Goal: Use online tool/utility: Utilize a website feature to perform a specific function

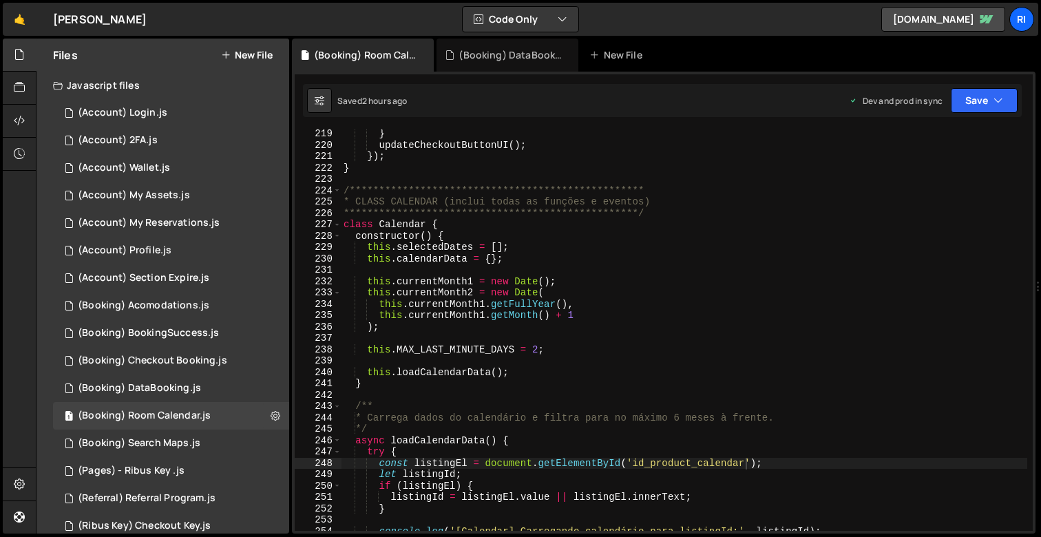
scroll to position [2479, 0]
click at [778, 467] on div "**********" at bounding box center [684, 340] width 687 height 424
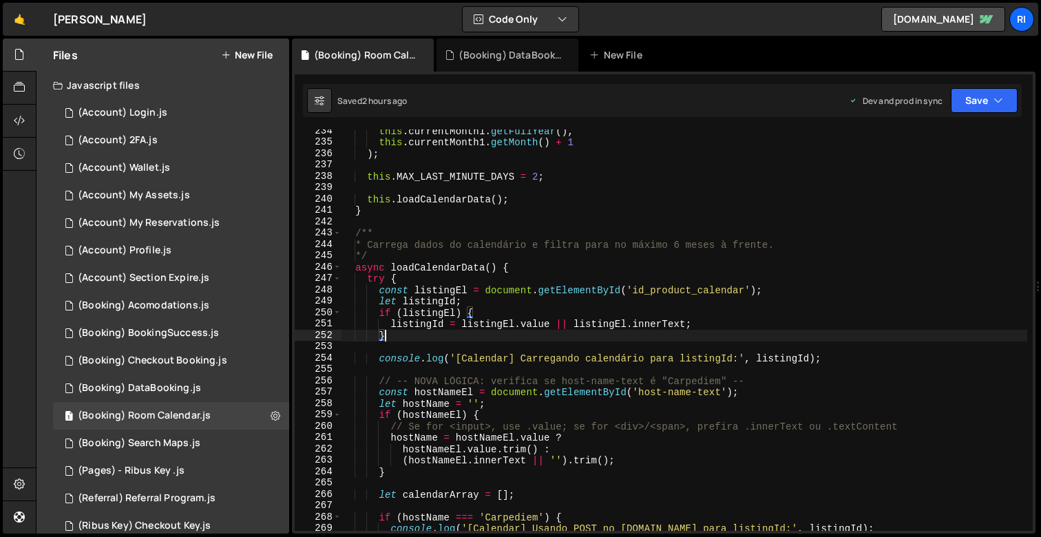
click at [427, 295] on div "this . currentMonth1 . getFullYear ( ) , this . currentMonth1 . getMonth ( ) + …" at bounding box center [684, 337] width 687 height 424
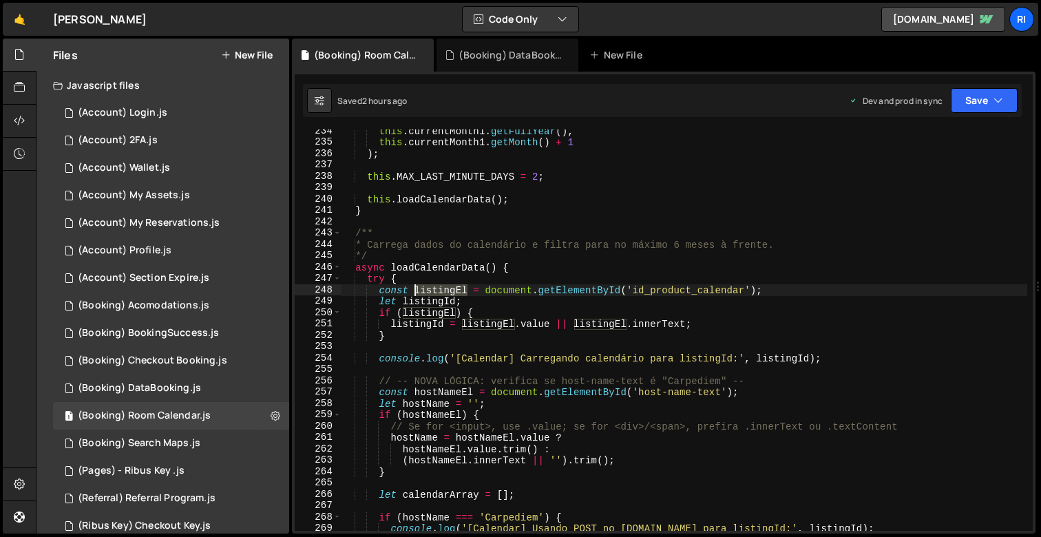
click at [427, 295] on div "this . currentMonth1 . getFullYear ( ) , this . currentMonth1 . getMonth ( ) + …" at bounding box center [684, 337] width 687 height 424
click at [436, 336] on div "this . currentMonth1 . getFullYear ( ) , this . currentMonth1 . getMonth ( ) + …" at bounding box center [684, 337] width 687 height 424
type textarea "}"
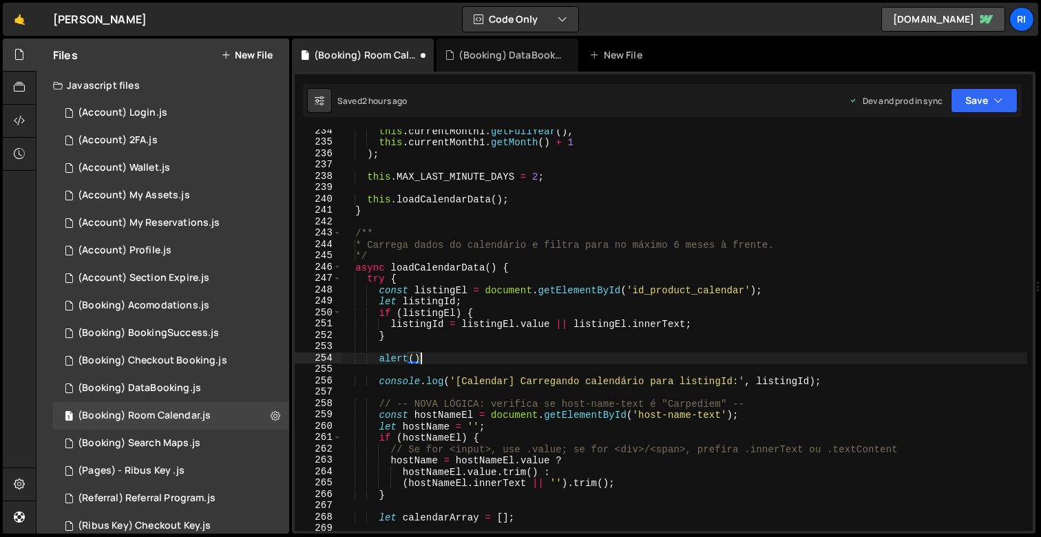
scroll to position [0, 5]
click at [438, 285] on div "this . currentMonth1 . getFullYear ( ) , this . currentMonth1 . getMonth ( ) + …" at bounding box center [684, 337] width 687 height 424
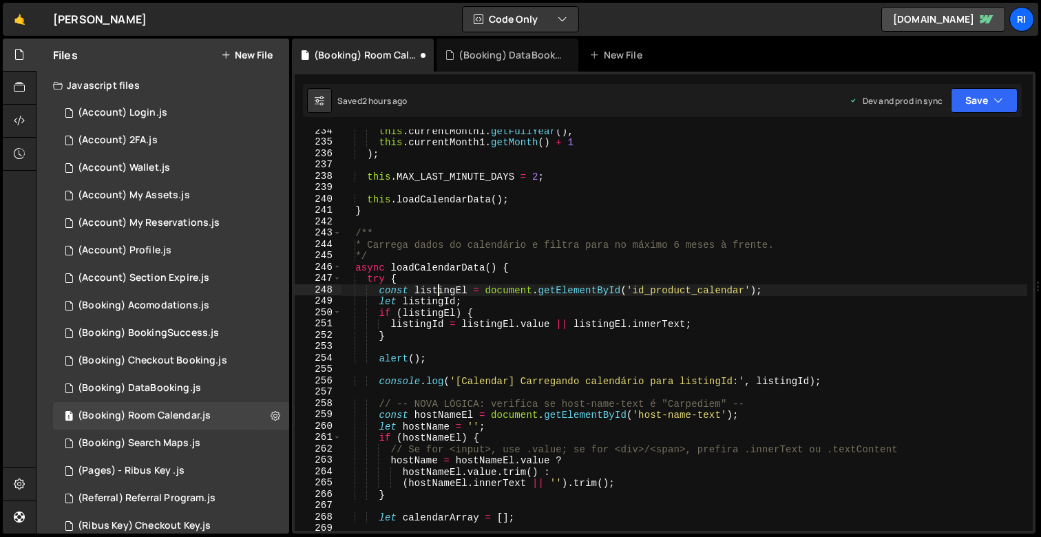
click at [438, 285] on div "this . currentMonth1 . getFullYear ( ) , this . currentMonth1 . getMonth ( ) + …" at bounding box center [684, 337] width 687 height 424
click at [412, 355] on div "this . currentMonth1 . getFullYear ( ) , this . currentMonth1 . getMonth ( ) + …" at bounding box center [684, 337] width 687 height 424
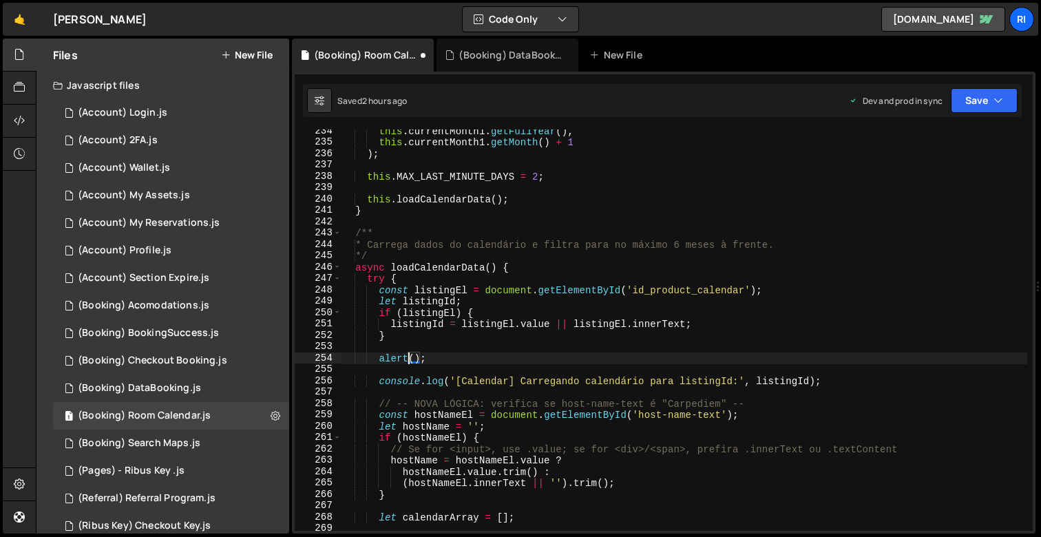
click at [418, 356] on div "this . currentMonth1 . getFullYear ( ) , this . currentMonth1 . getMonth ( ) + …" at bounding box center [684, 337] width 687 height 424
paste textarea "listingEl"
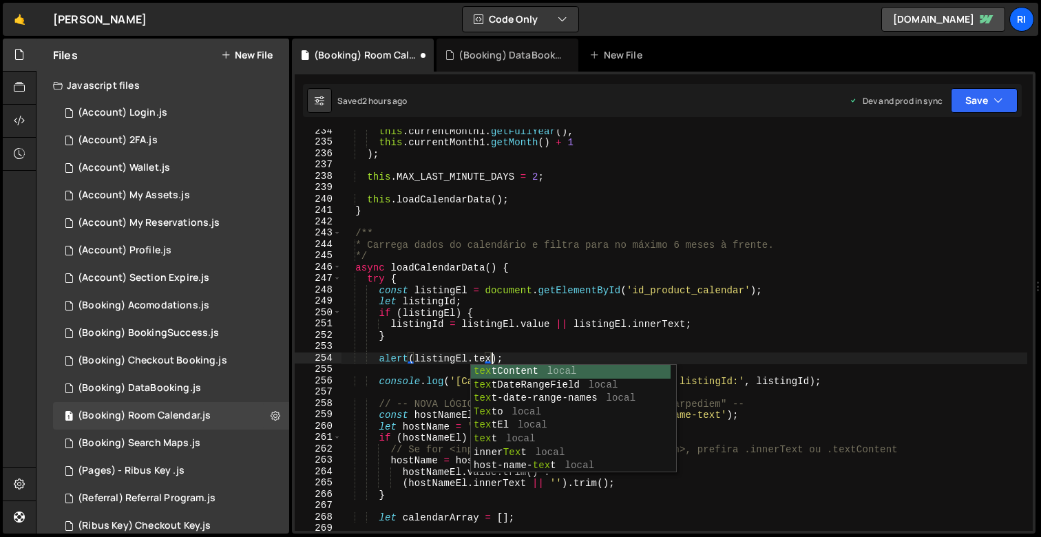
scroll to position [0, 10]
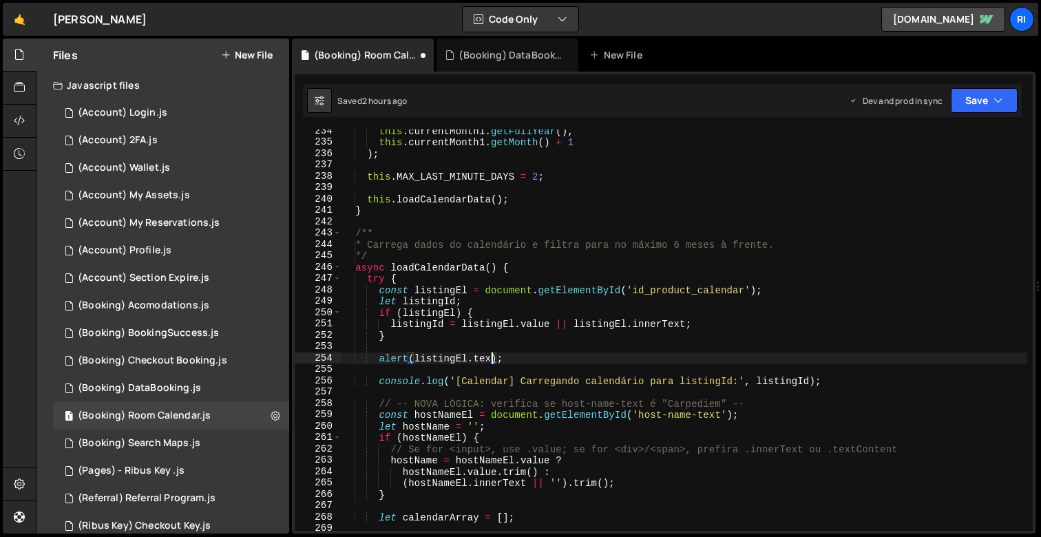
click at [419, 302] on div "this . currentMonth1 . getFullYear ( ) , this . currentMonth1 . getMonth ( ) + …" at bounding box center [684, 337] width 687 height 424
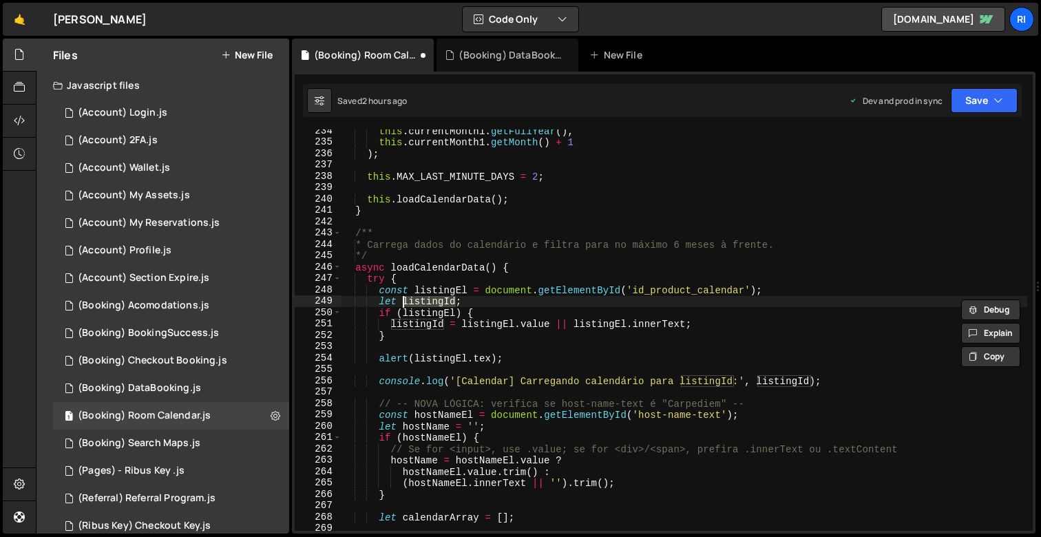
click at [434, 336] on div "this . currentMonth1 . getFullYear ( ) , this . currentMonth1 . getMonth ( ) + …" at bounding box center [684, 337] width 687 height 424
type textarea "}"
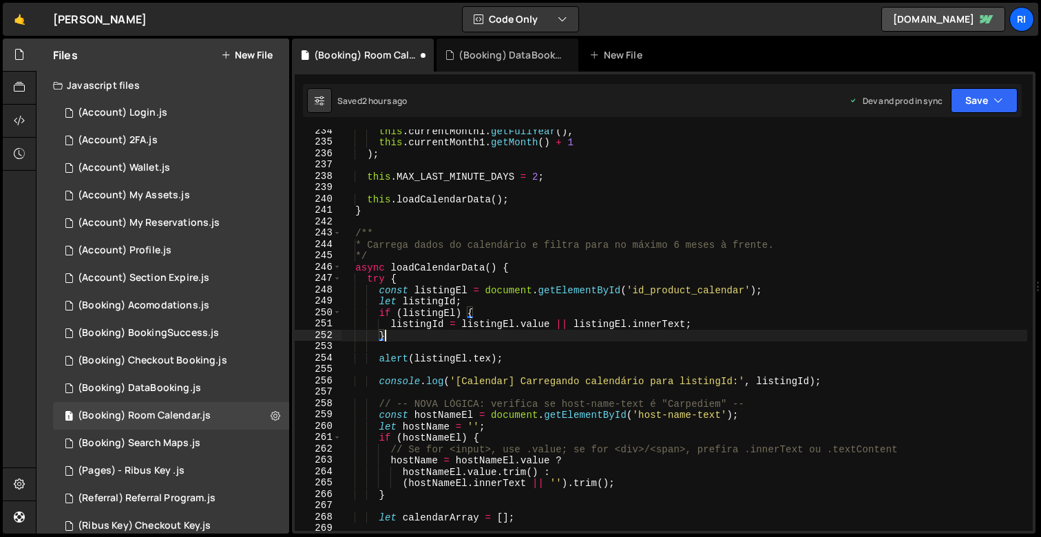
click at [438, 348] on div "this . currentMonth1 . getFullYear ( ) , this . currentMonth1 . getMonth ( ) + …" at bounding box center [684, 337] width 687 height 424
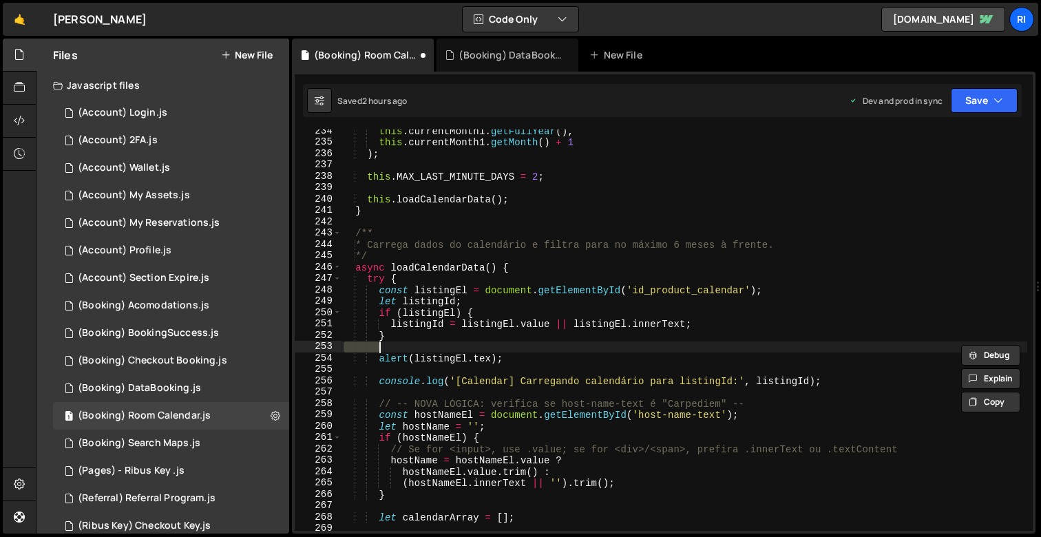
click at [435, 309] on div "this . currentMonth1 . getFullYear ( ) , this . currentMonth1 . getMonth ( ) + …" at bounding box center [684, 337] width 687 height 424
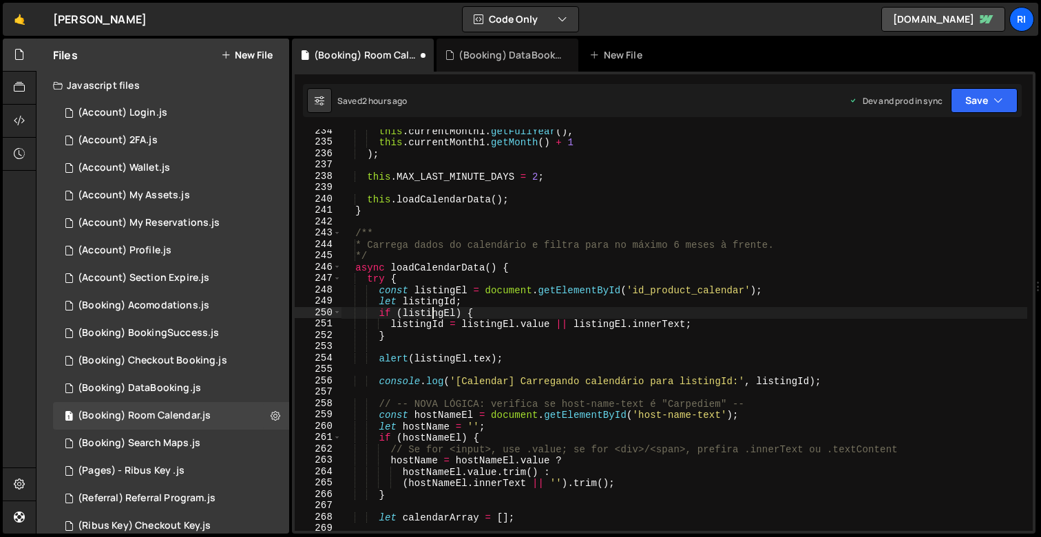
click at [435, 304] on div "this . currentMonth1 . getFullYear ( ) , this . currentMonth1 . getMonth ( ) + …" at bounding box center [684, 337] width 687 height 424
type textarea "let listingId;"
click at [435, 304] on div "this . currentMonth1 . getFullYear ( ) , this . currentMonth1 . getMonth ( ) + …" at bounding box center [684, 337] width 687 height 424
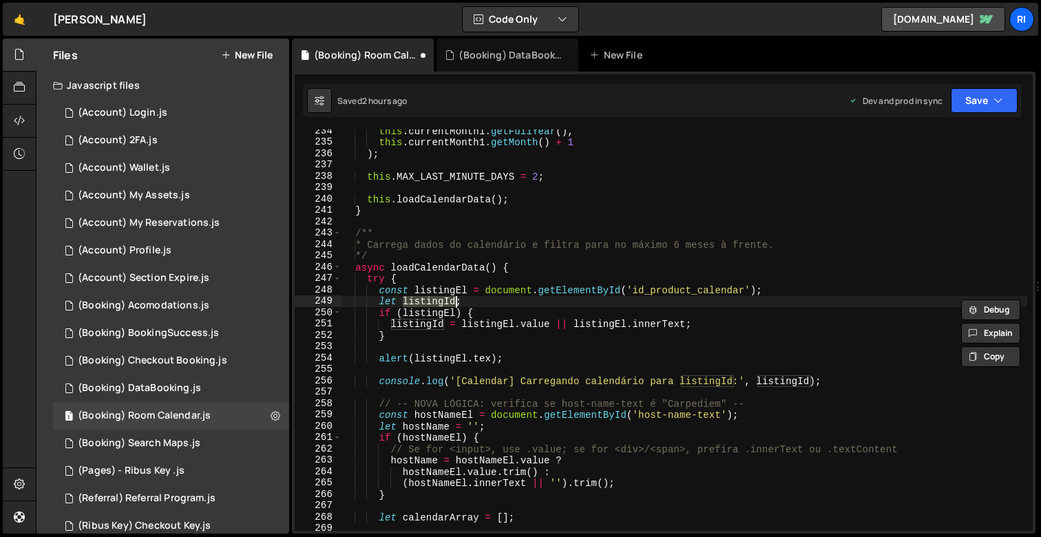
click at [448, 344] on div "this . currentMonth1 . getFullYear ( ) , this . currentMonth1 . getMonth ( ) + …" at bounding box center [684, 337] width 687 height 424
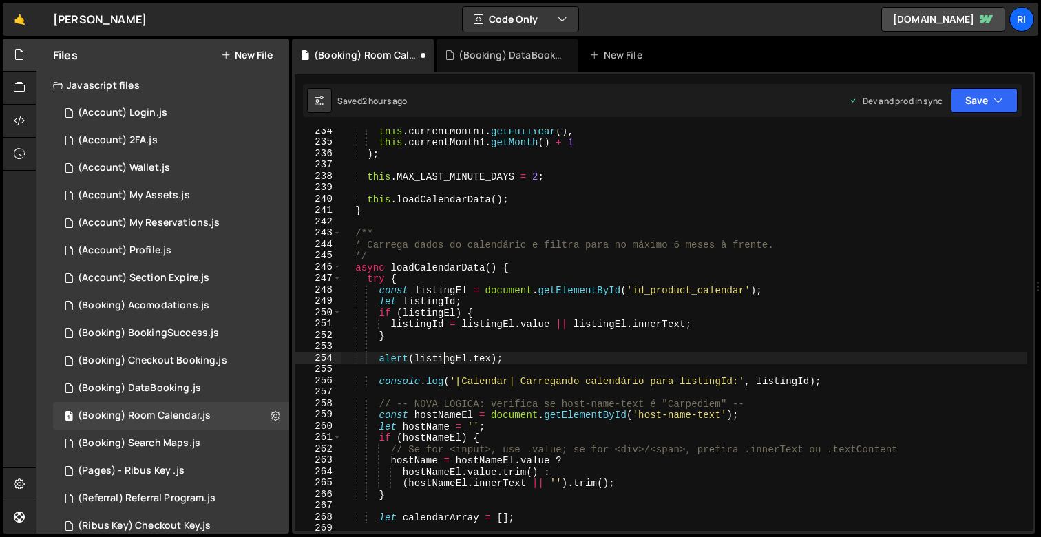
click at [444, 353] on div "this . currentMonth1 . getFullYear ( ) , this . currentMonth1 . getMonth ( ) + …" at bounding box center [684, 337] width 687 height 424
click at [495, 357] on div "this . currentMonth1 . getFullYear ( ) , this . currentMonth1 . getMonth ( ) + …" at bounding box center [684, 337] width 687 height 424
paste textarea "Id"
click at [988, 105] on button "Save" at bounding box center [984, 100] width 67 height 25
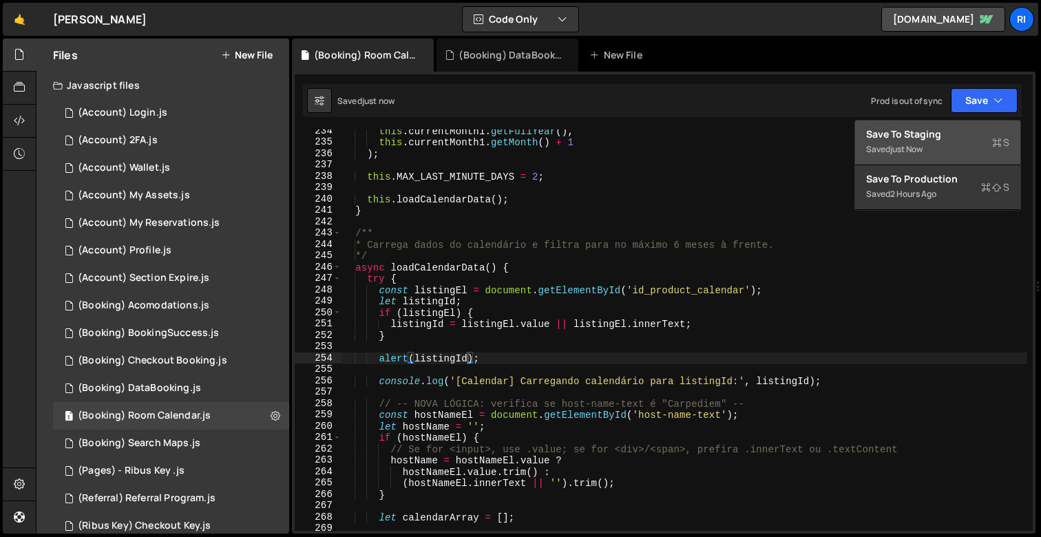
click at [941, 129] on div "Save to Staging S" at bounding box center [937, 134] width 143 height 14
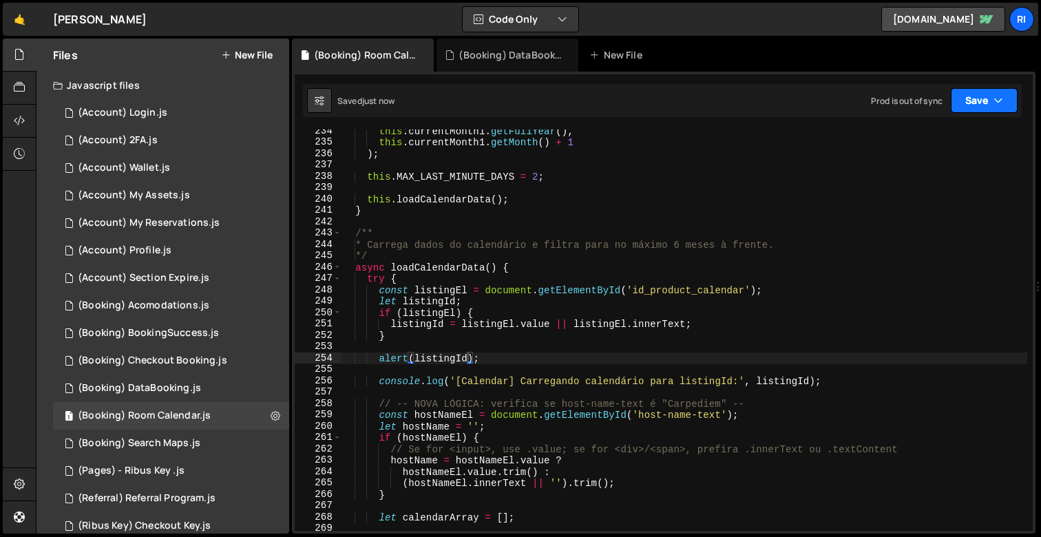
click at [995, 112] on button "Save" at bounding box center [984, 100] width 67 height 25
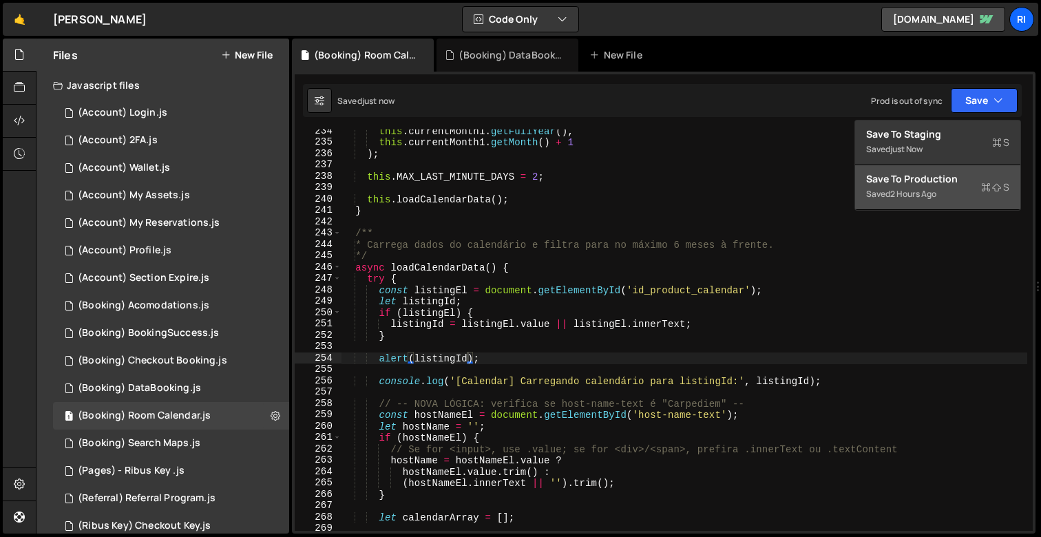
click at [917, 199] on div "2 hours ago" at bounding box center [914, 194] width 46 height 12
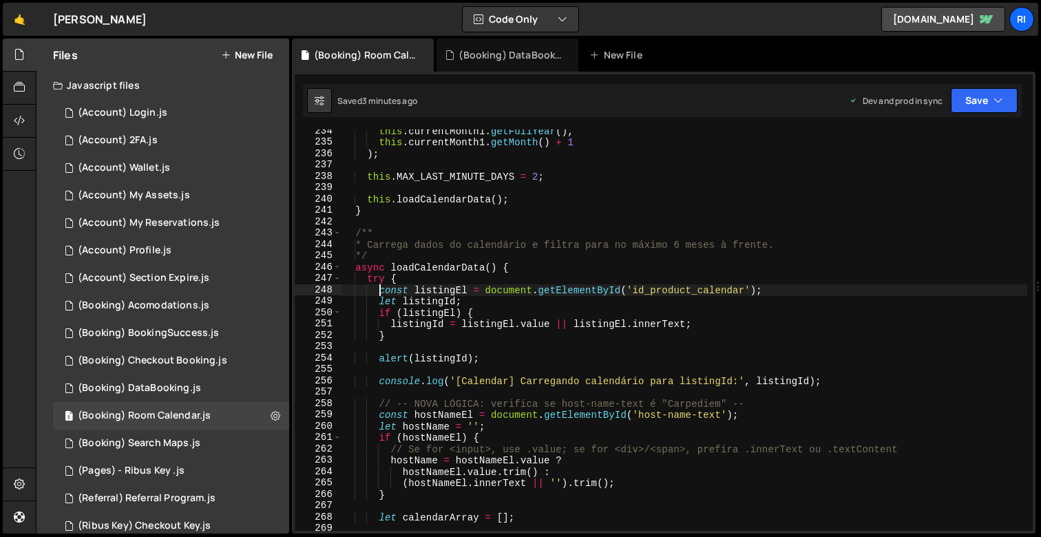
click at [382, 286] on div "this . currentMonth1 . getFullYear ( ) , this . currentMonth1 . getMonth ( ) + …" at bounding box center [684, 337] width 687 height 424
click at [832, 291] on div "this . currentMonth1 . getFullYear ( ) , this . currentMonth1 . getMonth ( ) + …" at bounding box center [684, 337] width 687 height 424
click at [380, 296] on div "this . currentMonth1 . getFullYear ( ) , this . currentMonth1 . getMonth ( ) + …" at bounding box center [684, 337] width 687 height 424
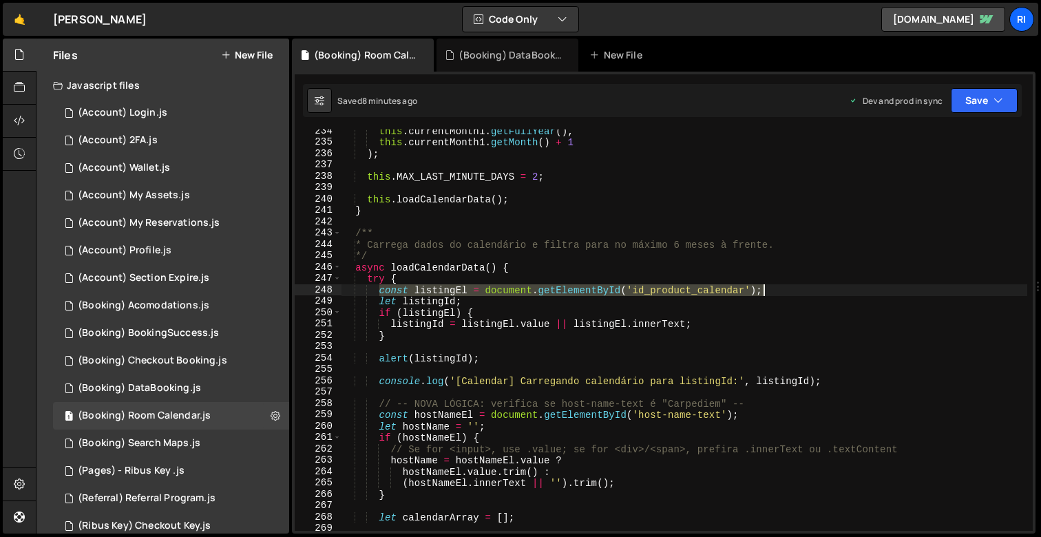
drag, startPoint x: 380, startPoint y: 287, endPoint x: 855, endPoint y: 295, distance: 475.3
click at [855, 295] on div "this . currentMonth1 . getFullYear ( ) , this . currentMonth1 . getMonth ( ) + …" at bounding box center [684, 337] width 687 height 424
type textarea "const listingEl = document.getElementById('id_product_calendar');"
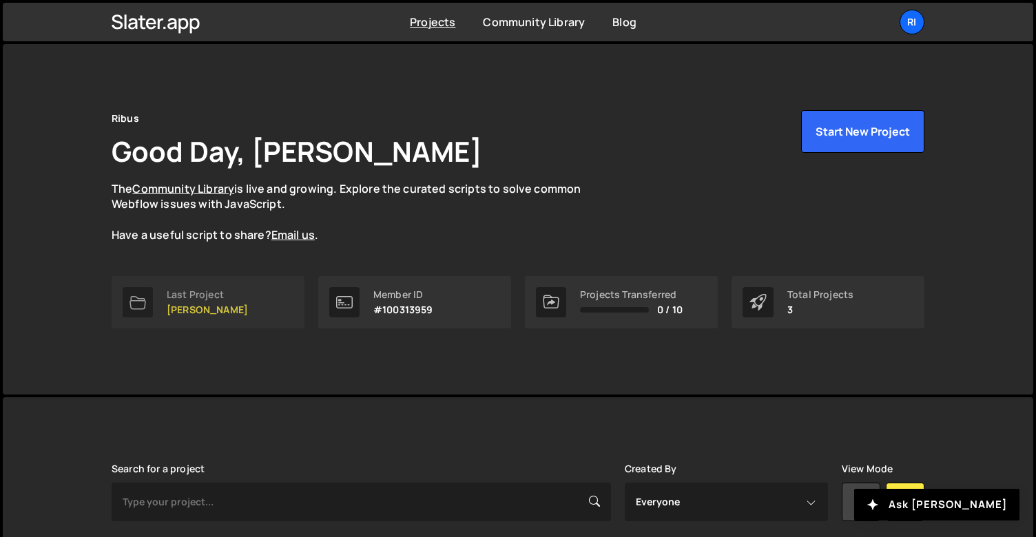
click at [187, 289] on div "Last Project" at bounding box center [207, 294] width 81 height 11
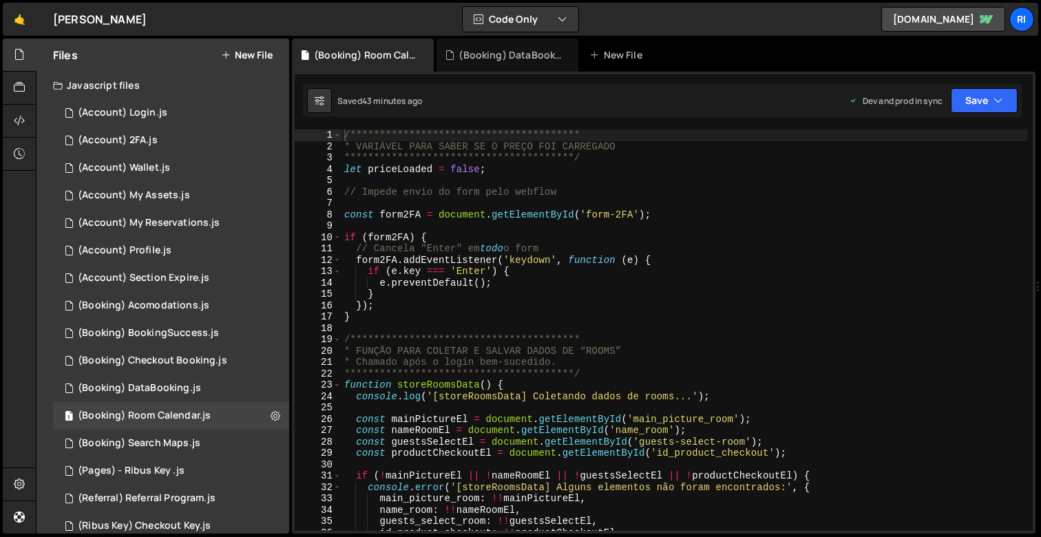
type textarea "**********"
click at [573, 336] on div "**********" at bounding box center [685, 341] width 686 height 424
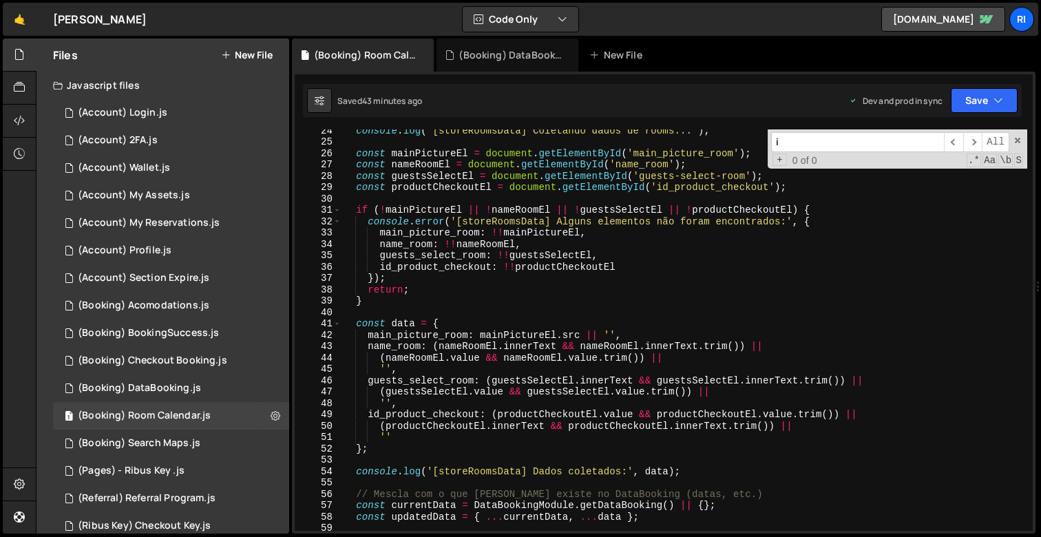
scroll to position [26, 0]
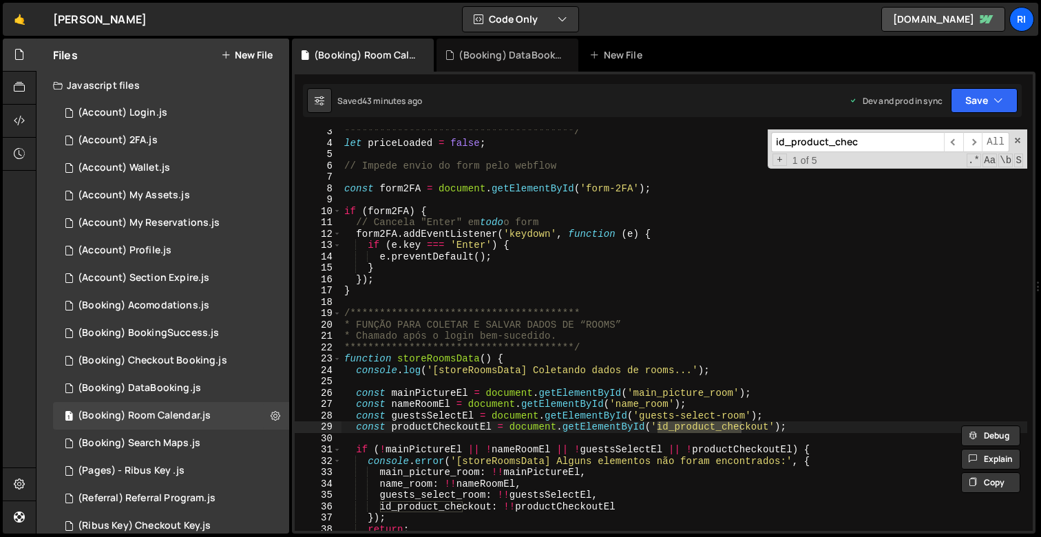
type input "id_product_check"
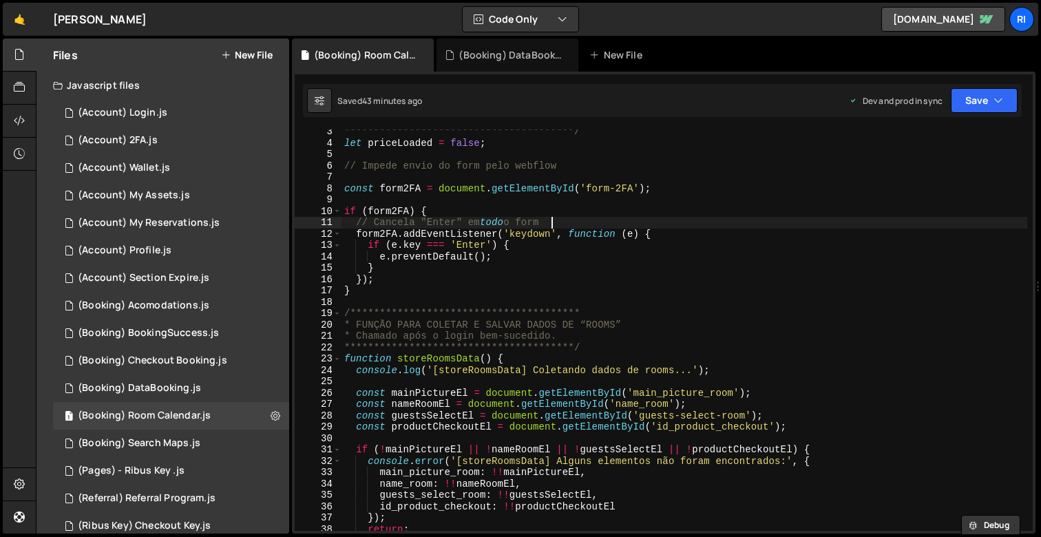
click at [630, 219] on div "**********" at bounding box center [685, 338] width 686 height 424
type textarea "// Cancela "Enter" em todo o form"
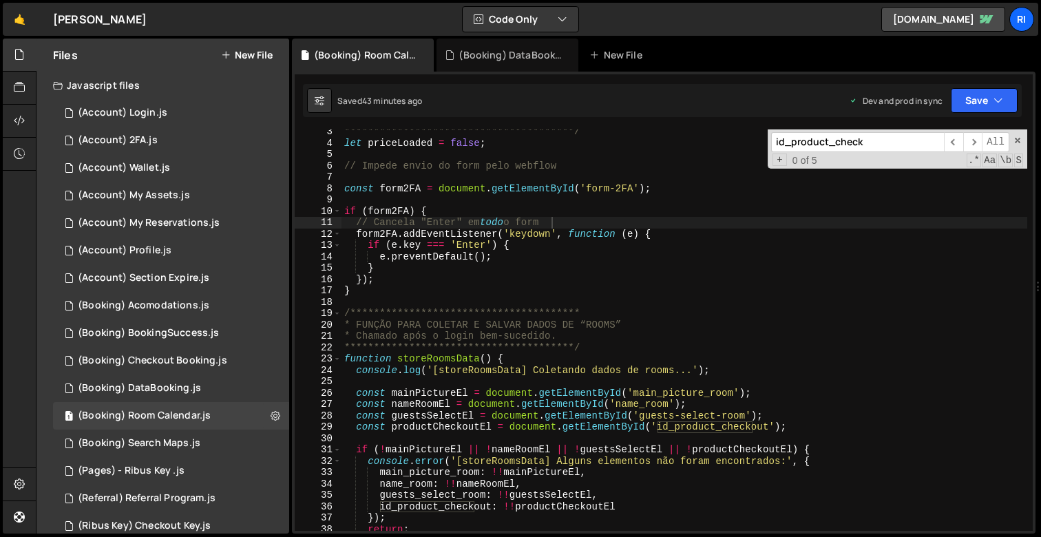
paste input "out"
type input "id_product_checkout"
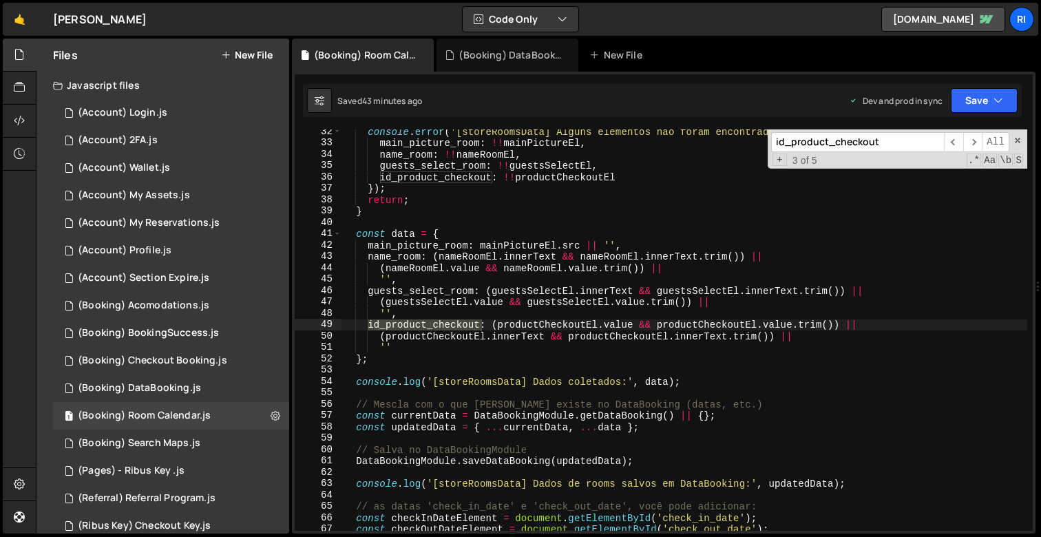
scroll to position [1026, 0]
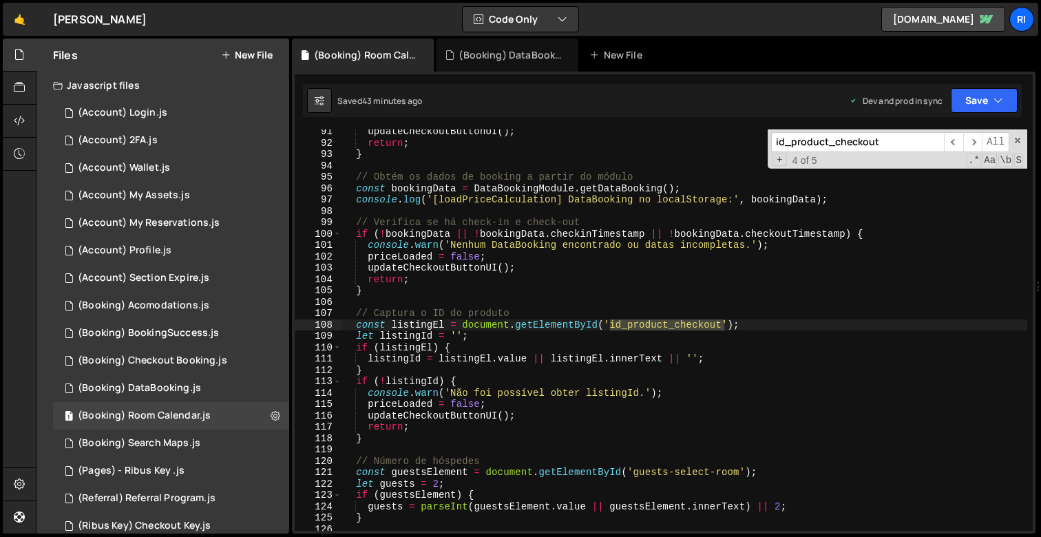
type textarea "const listingEl = document.getElementById('id_product_checkout');"
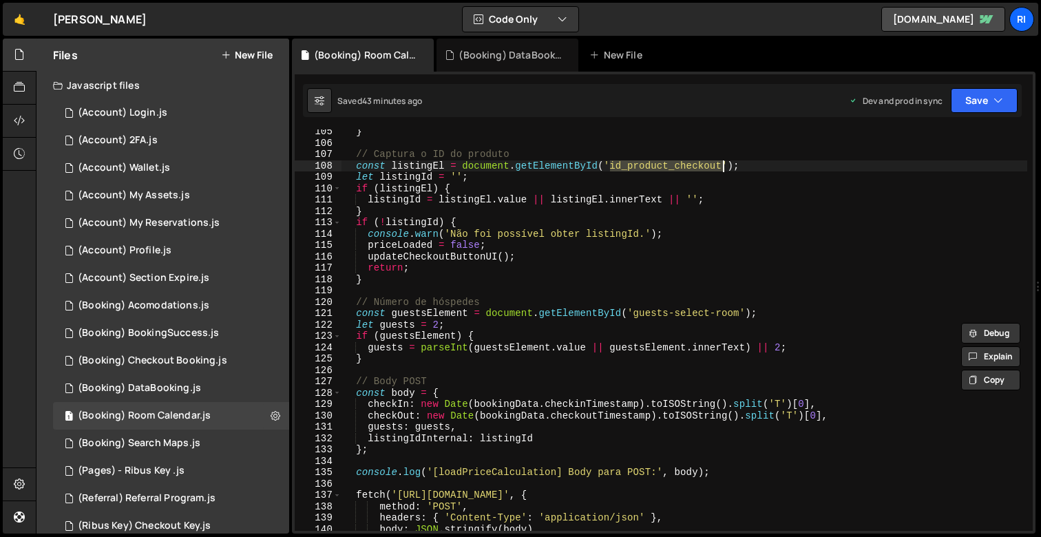
scroll to position [1198, 0]
